Goal: Transaction & Acquisition: Purchase product/service

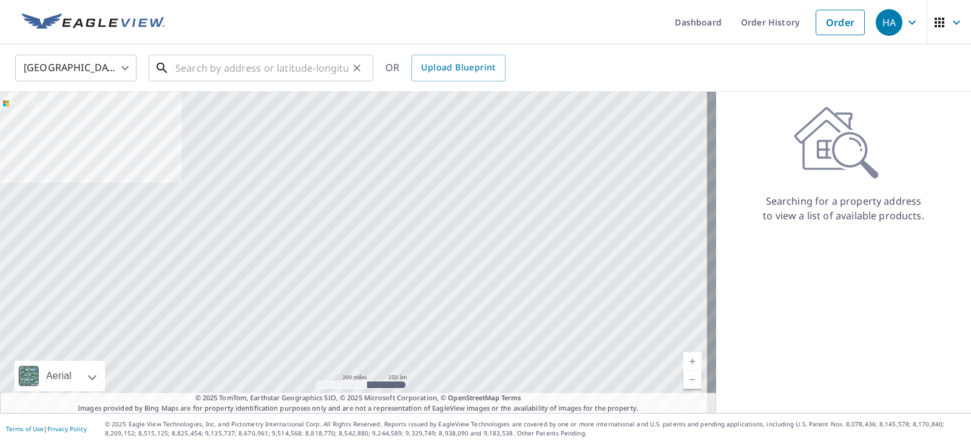
click at [333, 74] on input "text" at bounding box center [261, 68] width 173 height 34
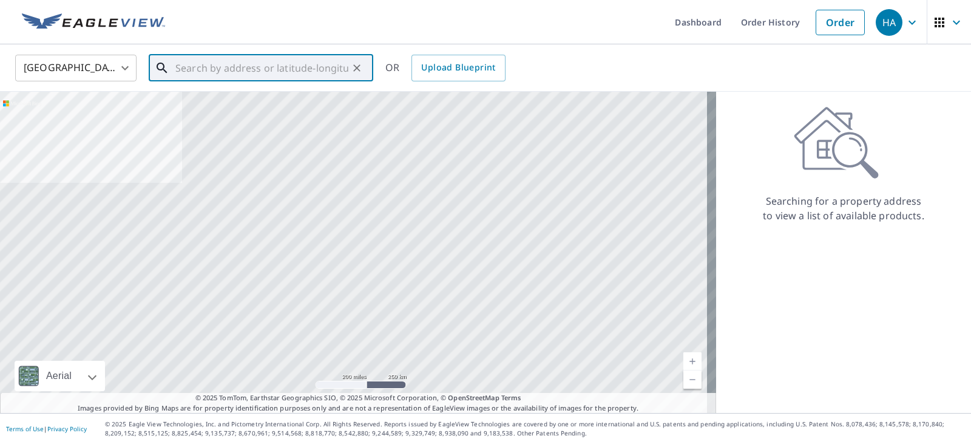
click at [265, 69] on input "text" at bounding box center [261, 68] width 173 height 34
paste input "108 S Fraser Cir, Aurora, CO 80012"
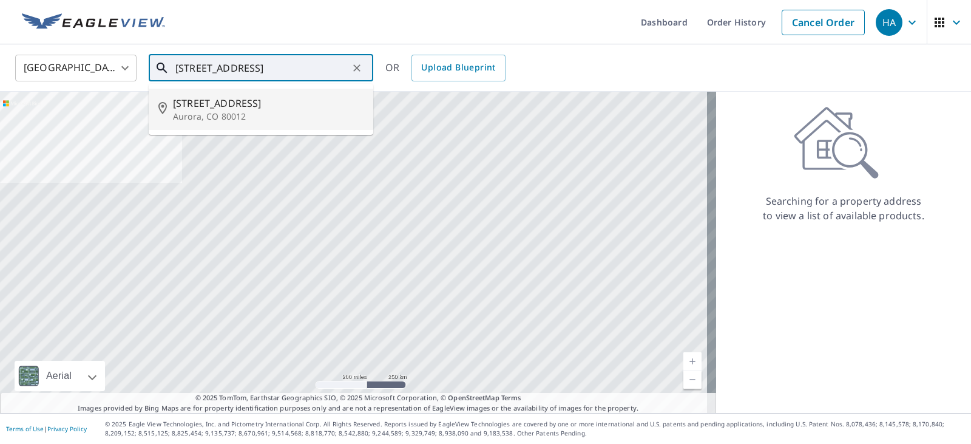
click at [243, 102] on span "108 S Fraser Cir" at bounding box center [268, 103] width 191 height 15
type input "108 S Fraser Cir Aurora, CO 80012"
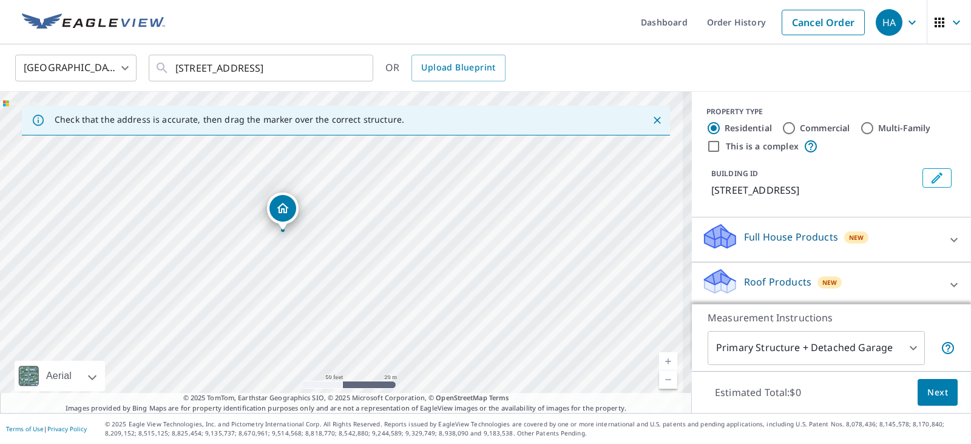
drag, startPoint x: 303, startPoint y: 263, endPoint x: 338, endPoint y: 269, distance: 35.6
click at [338, 269] on div "108 S Fraser Cir Aurora, CO 80012" at bounding box center [346, 252] width 692 height 321
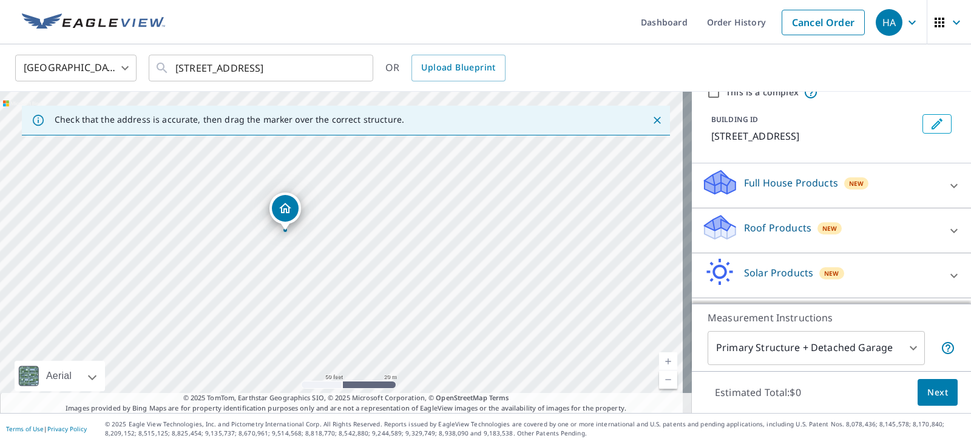
scroll to position [81, 0]
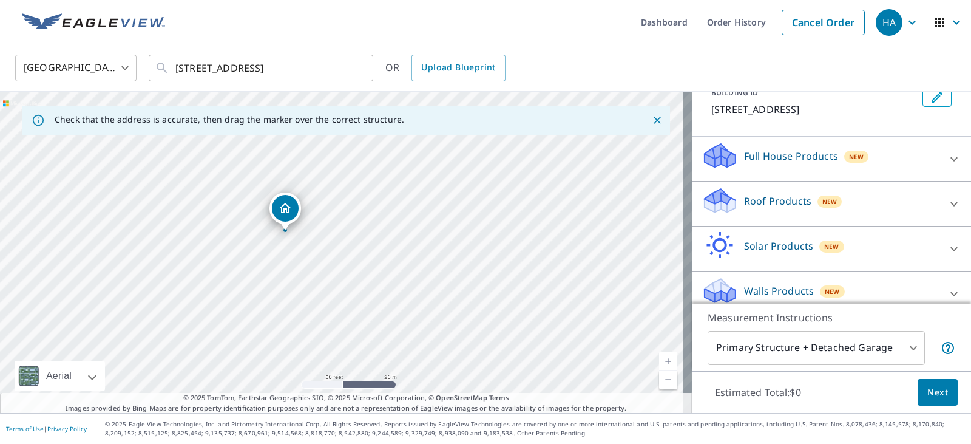
click at [820, 212] on div "Roof Products New" at bounding box center [821, 203] width 238 height 35
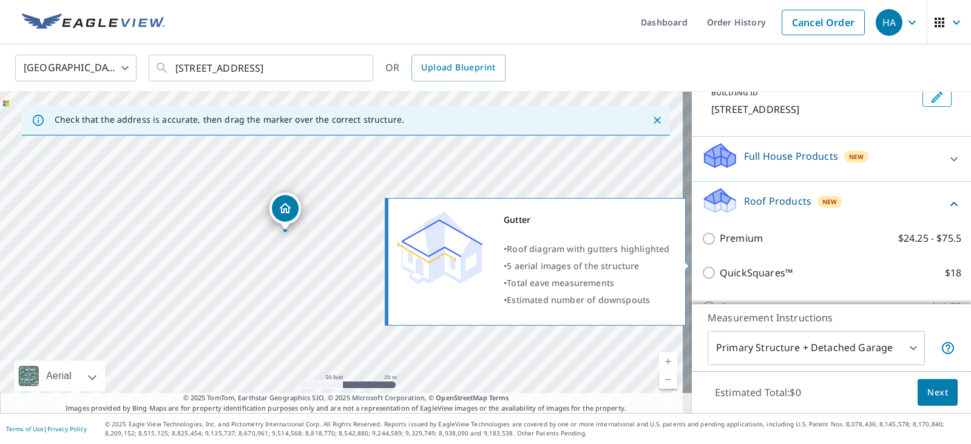
scroll to position [231, 0]
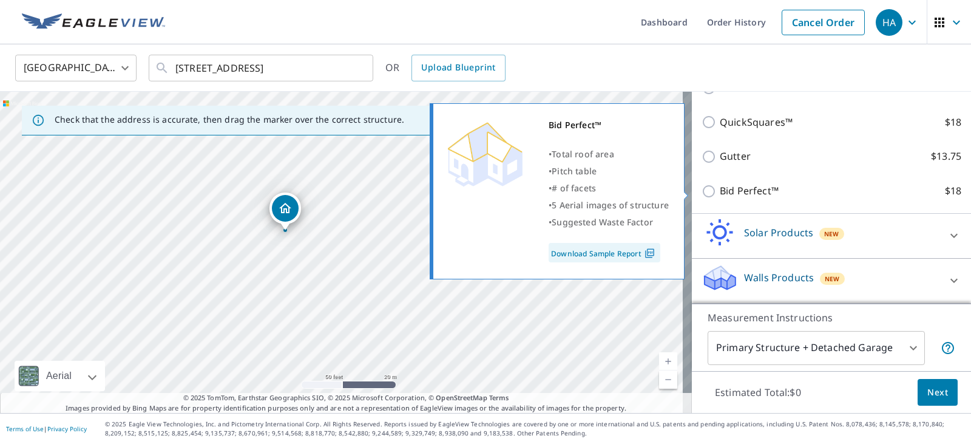
click at [723, 189] on p "Bid Perfect™" at bounding box center [749, 190] width 59 height 15
click at [720, 189] on input "Bid Perfect™ $18" at bounding box center [711, 191] width 18 height 15
checkbox input "true"
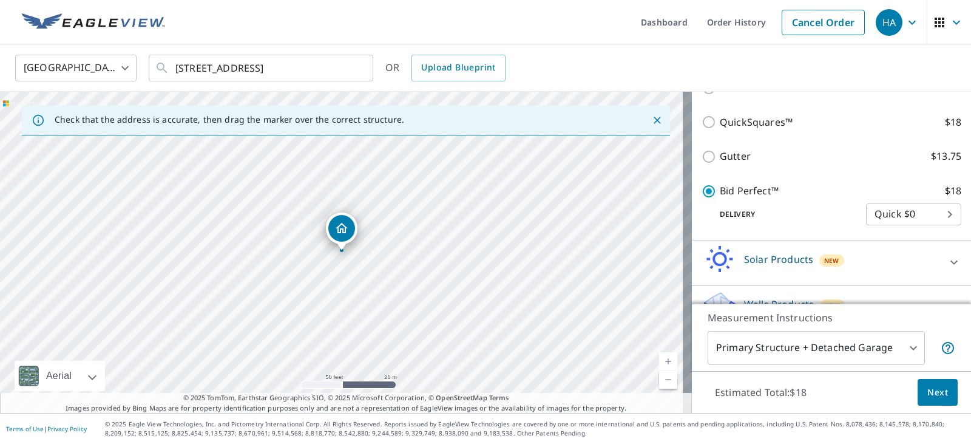
click at [766, 352] on body "HA HA Dashboard Order History Cancel Order HA United States US ​ 108 S Fraser C…" at bounding box center [485, 222] width 971 height 444
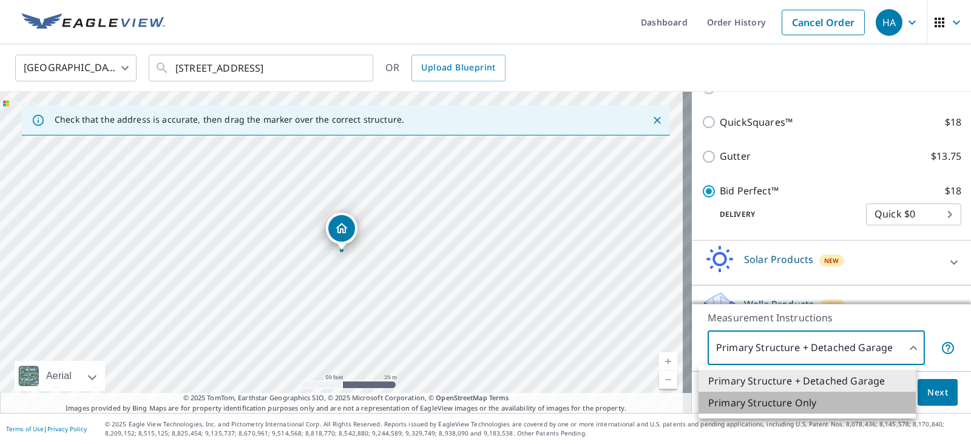
click at [786, 405] on li "Primary Structure Only" at bounding box center [807, 403] width 217 height 22
type input "2"
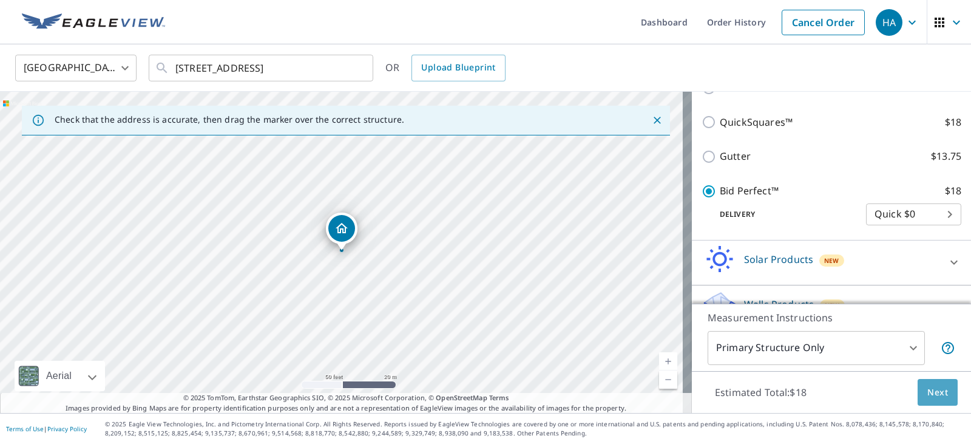
click at [921, 384] on button "Next" at bounding box center [938, 392] width 40 height 27
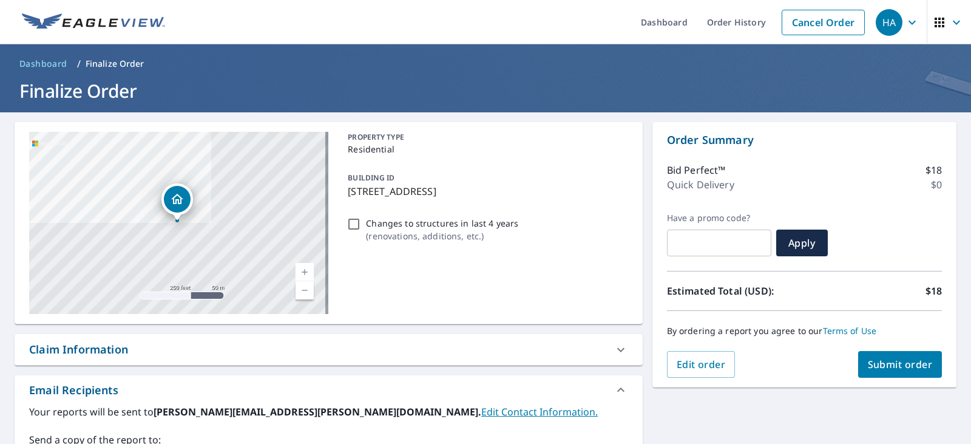
click at [925, 369] on button "Submit order" at bounding box center [900, 364] width 84 height 27
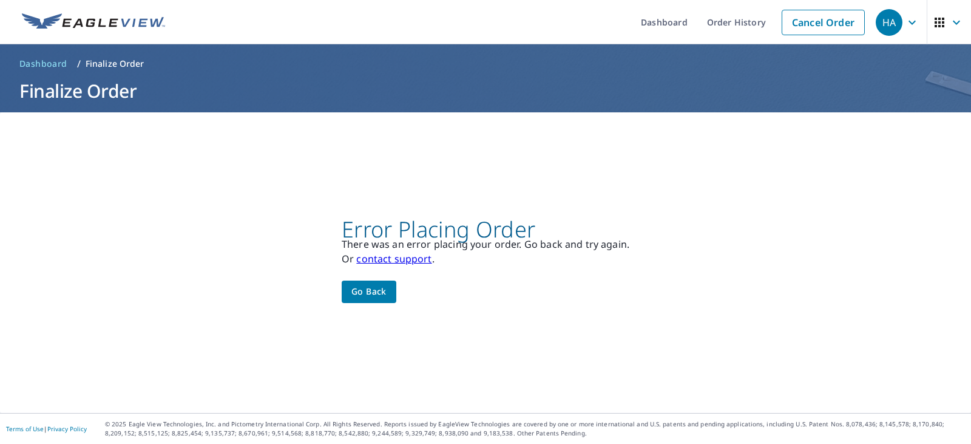
click at [345, 285] on button "Go back" at bounding box center [369, 291] width 55 height 22
click at [754, 17] on link "Order History" at bounding box center [737, 22] width 78 height 44
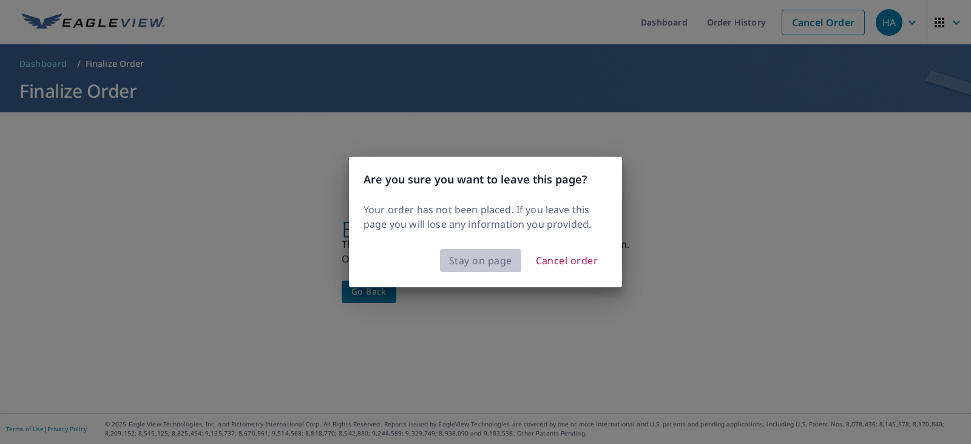
click at [498, 271] on button "Stay on page" at bounding box center [480, 260] width 81 height 23
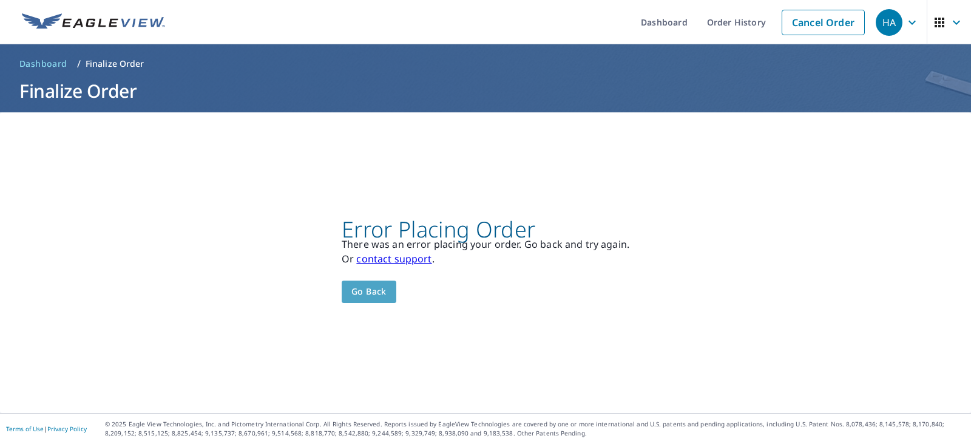
click at [379, 287] on span "Go back" at bounding box center [369, 291] width 35 height 15
click at [90, 17] on img at bounding box center [93, 22] width 143 height 18
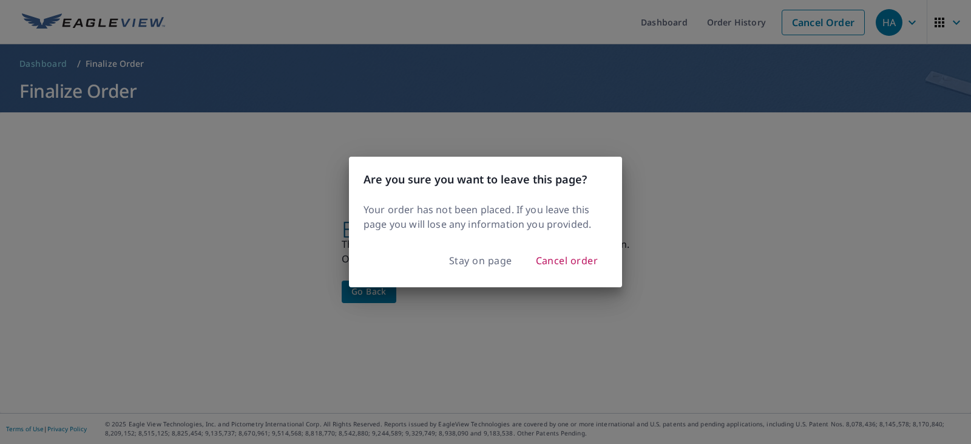
click at [348, 341] on div "Are you sure you want to leave this page? Your order has not been placed. If yo…" at bounding box center [485, 222] width 971 height 444
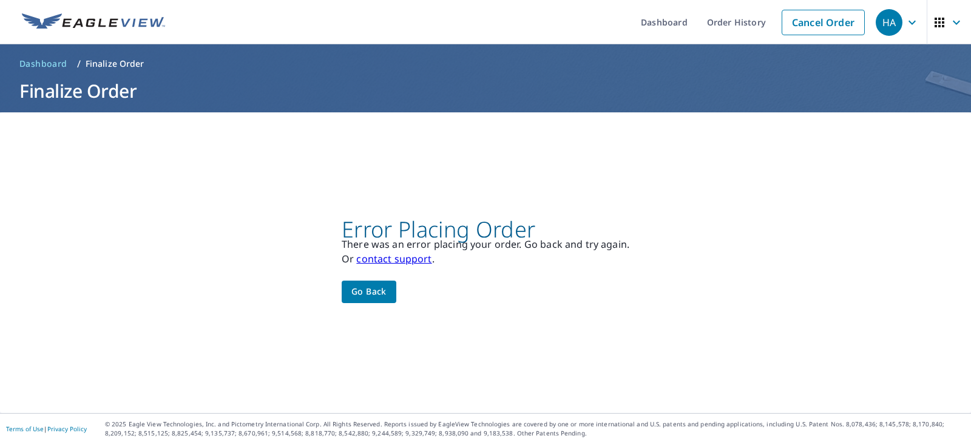
drag, startPoint x: 190, startPoint y: 100, endPoint x: 183, endPoint y: 88, distance: 13.3
click at [190, 100] on h1 "Finalize Order" at bounding box center [486, 90] width 942 height 25
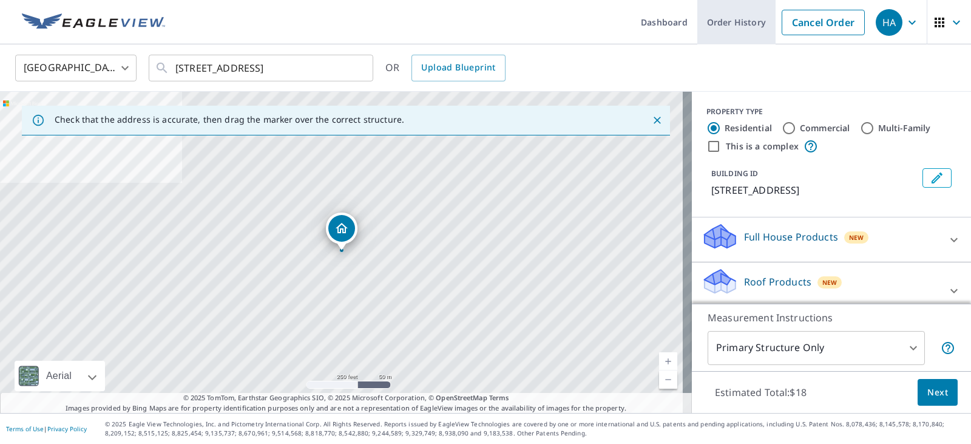
click at [730, 22] on link "Order History" at bounding box center [737, 22] width 78 height 44
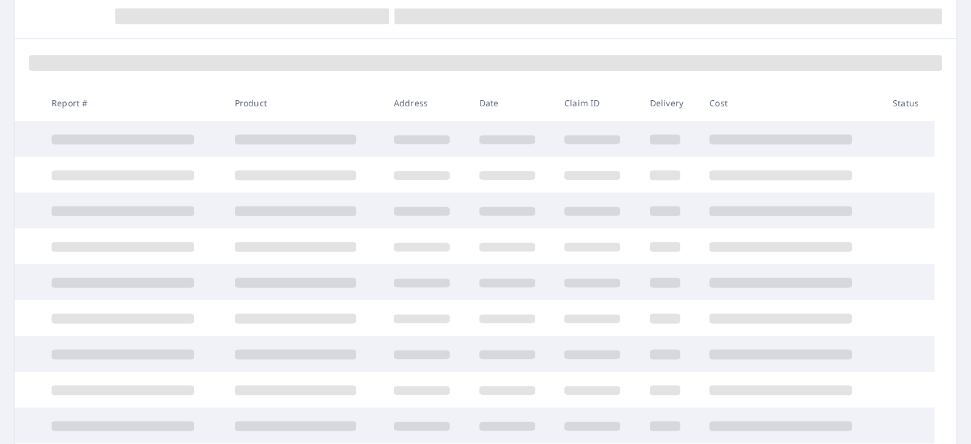
scroll to position [259, 0]
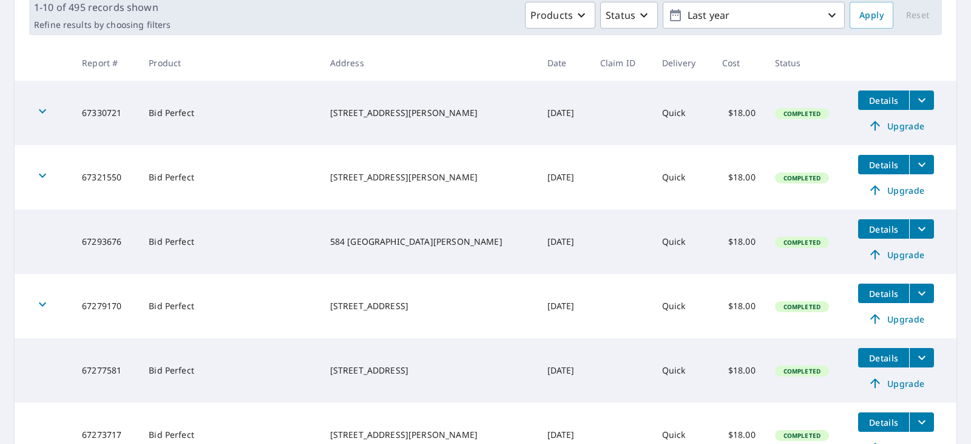
scroll to position [81, 0]
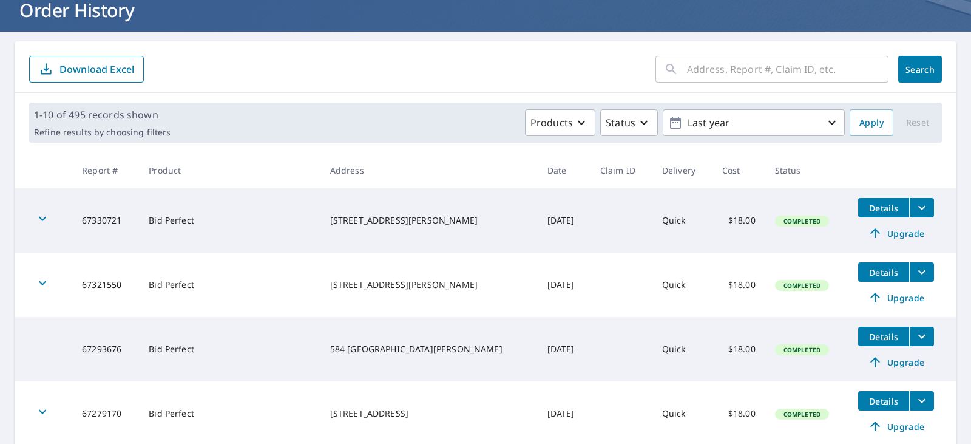
click at [699, 75] on input "text" at bounding box center [788, 69] width 202 height 34
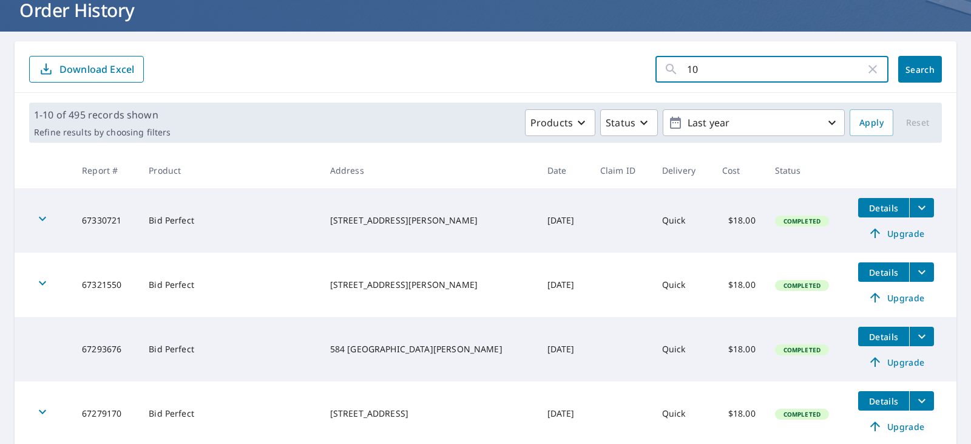
type input "108"
click button "Search" at bounding box center [921, 69] width 44 height 27
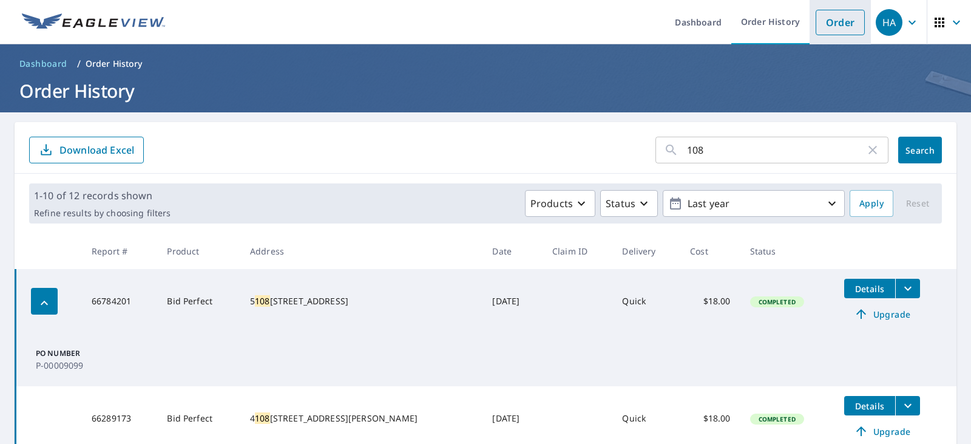
click at [838, 26] on link "Order" at bounding box center [840, 22] width 49 height 25
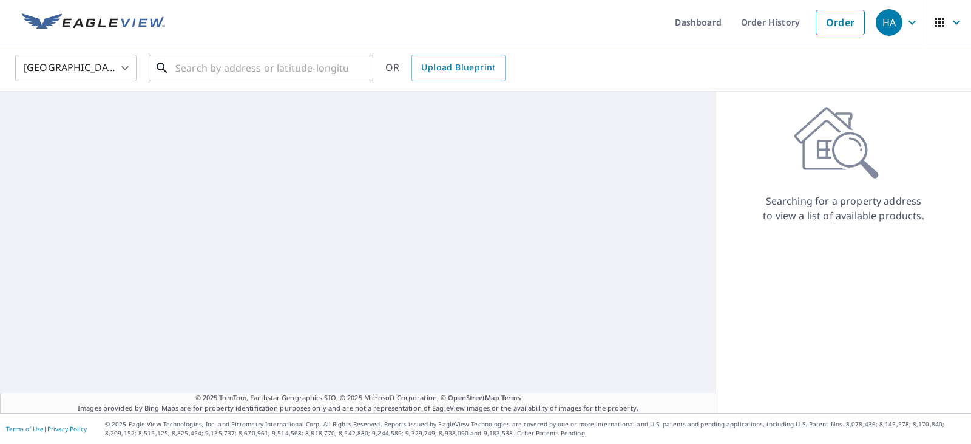
drag, startPoint x: 256, startPoint y: 67, endPoint x: 245, endPoint y: 47, distance: 22.8
click at [254, 73] on input "text" at bounding box center [261, 68] width 173 height 34
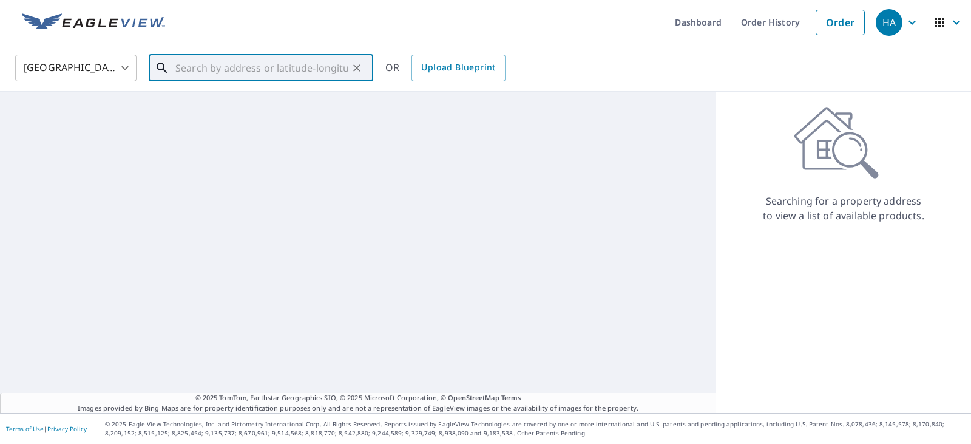
paste input "[STREET_ADDRESS]"
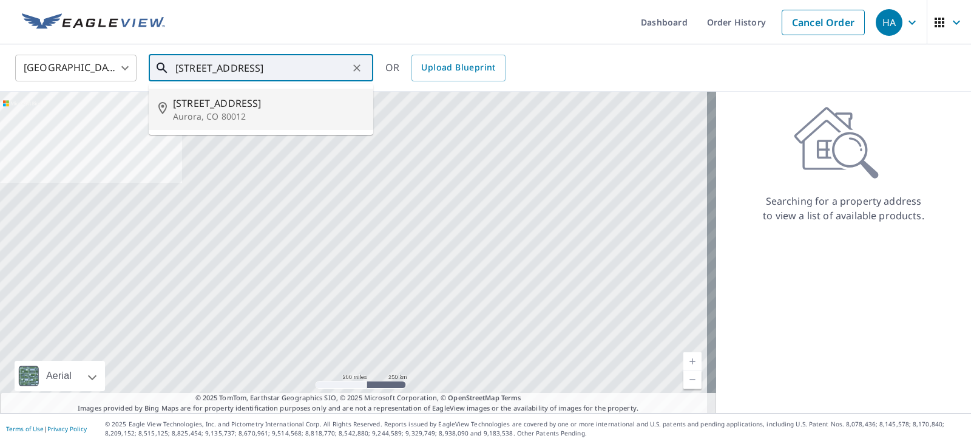
click at [299, 120] on p "Aurora, CO 80012" at bounding box center [268, 116] width 191 height 12
type input "[STREET_ADDRESS]"
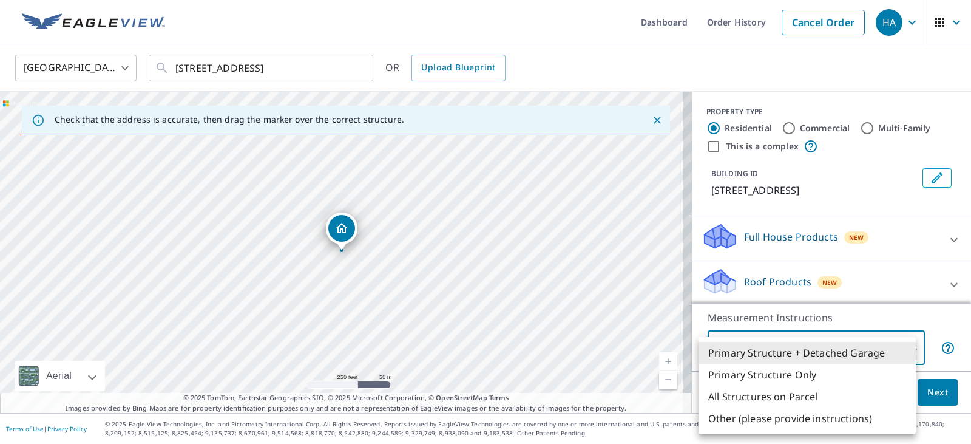
click at [890, 356] on body "HA HA Dashboard Order History Cancel Order HA United States [GEOGRAPHIC_DATA] ​…" at bounding box center [485, 222] width 971 height 444
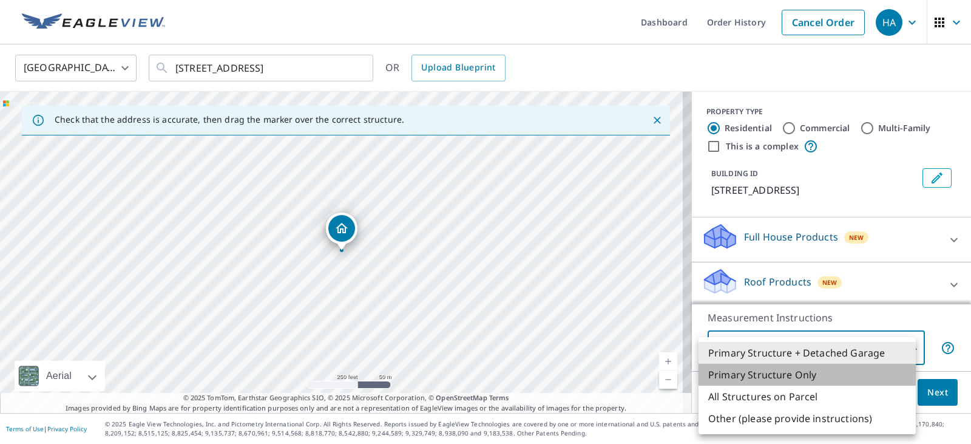
click at [783, 377] on li "Primary Structure Only" at bounding box center [807, 375] width 217 height 22
type input "2"
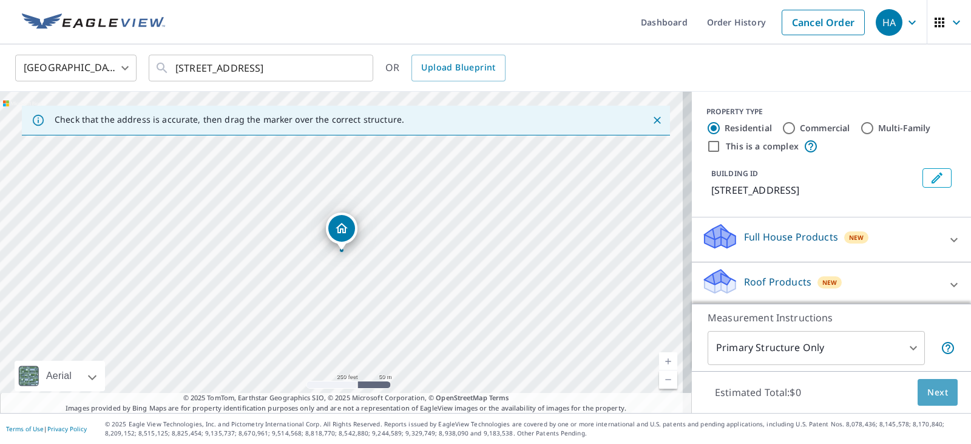
click at [928, 390] on span "Next" at bounding box center [938, 392] width 21 height 15
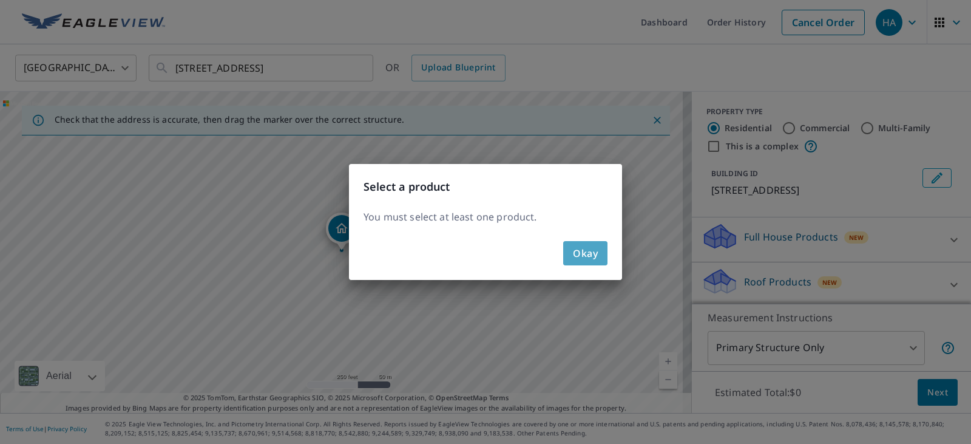
click at [586, 250] on span "Okay" at bounding box center [585, 253] width 25 height 17
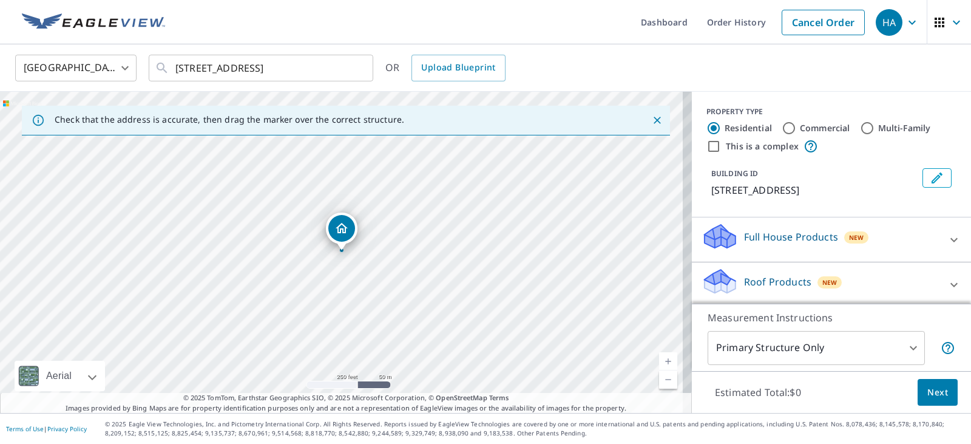
click at [768, 274] on p "Roof Products" at bounding box center [777, 281] width 67 height 15
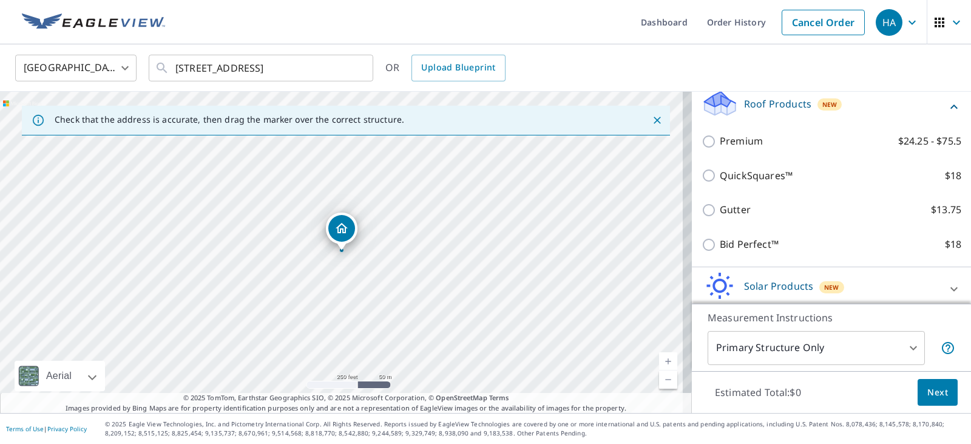
scroll to position [151, 0]
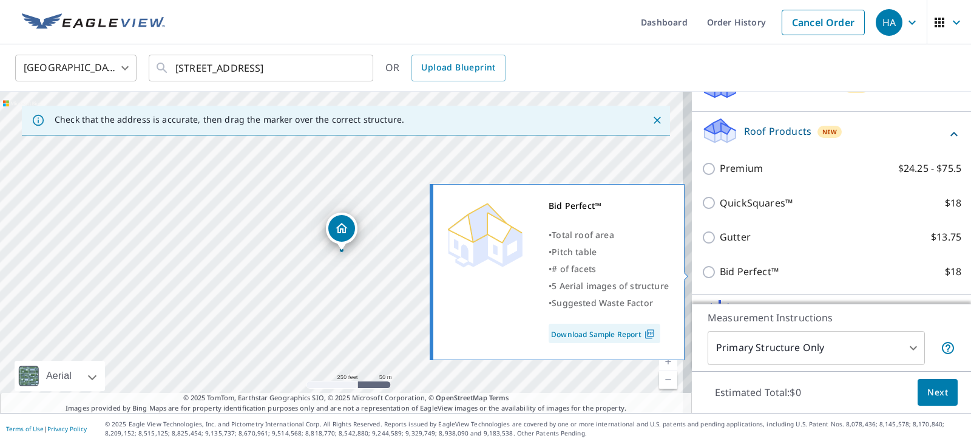
click at [736, 278] on p "Bid Perfect™" at bounding box center [749, 271] width 59 height 15
click at [720, 278] on input "Bid Perfect™ $18" at bounding box center [711, 272] width 18 height 15
checkbox input "true"
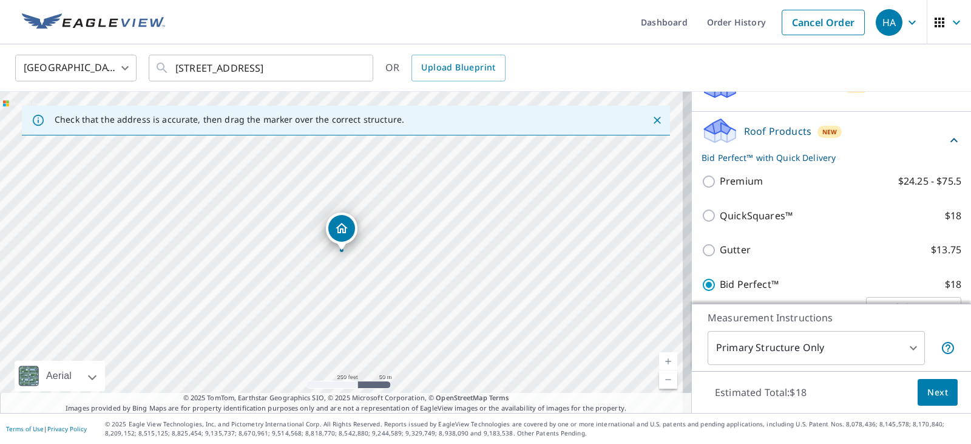
click at [937, 402] on button "Next" at bounding box center [938, 392] width 40 height 27
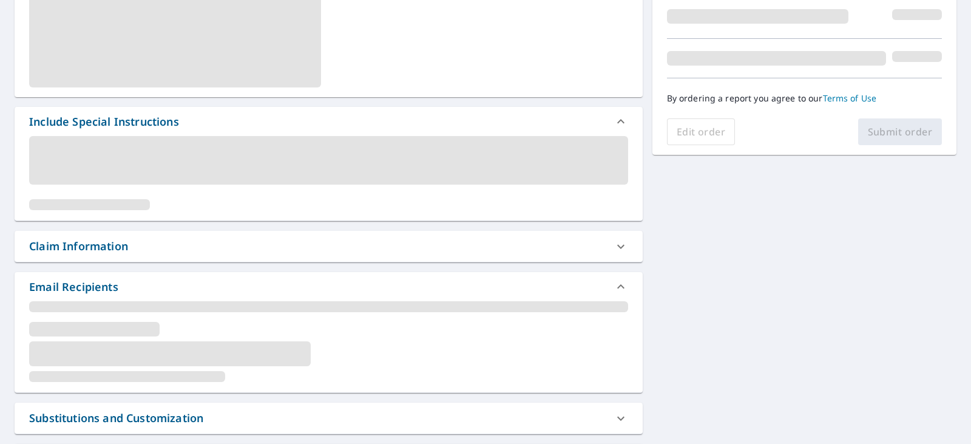
scroll to position [162, 0]
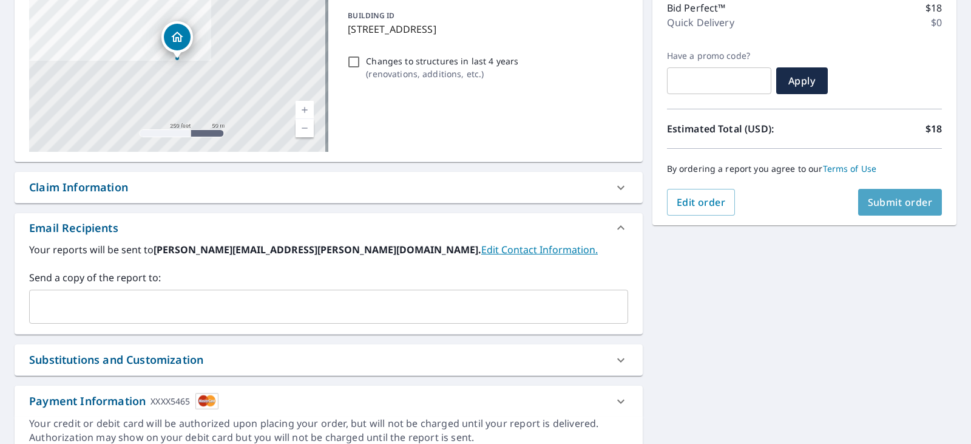
click at [868, 208] on span "Submit order" at bounding box center [900, 201] width 65 height 13
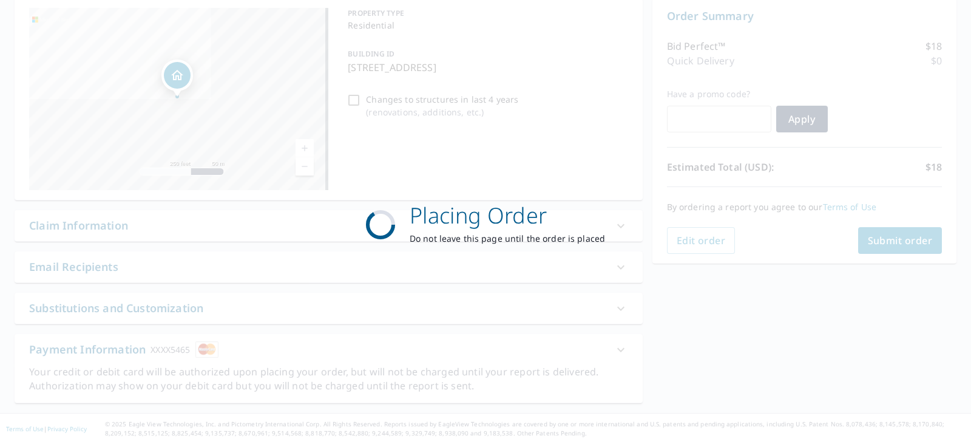
scroll to position [124, 0]
